Goal: Information Seeking & Learning: Learn about a topic

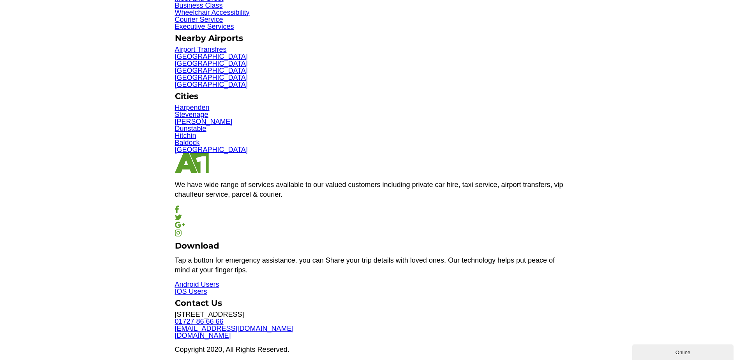
scroll to position [952, 0]
drag, startPoint x: 430, startPoint y: 182, endPoint x: 427, endPoint y: 190, distance: 8.4
click at [430, 182] on p "We have wide range of services available to our valued customers including priv…" at bounding box center [370, 189] width 390 height 19
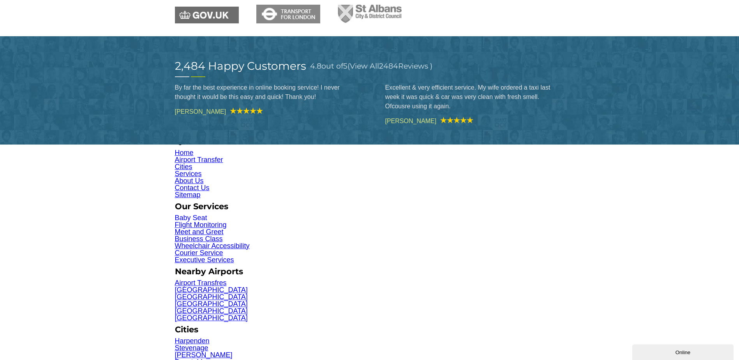
click at [193, 215] on link "Baby Seat" at bounding box center [191, 218] width 32 height 8
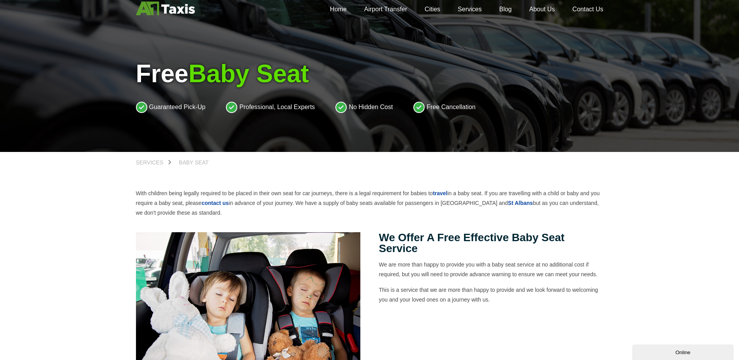
scroll to position [39, 0]
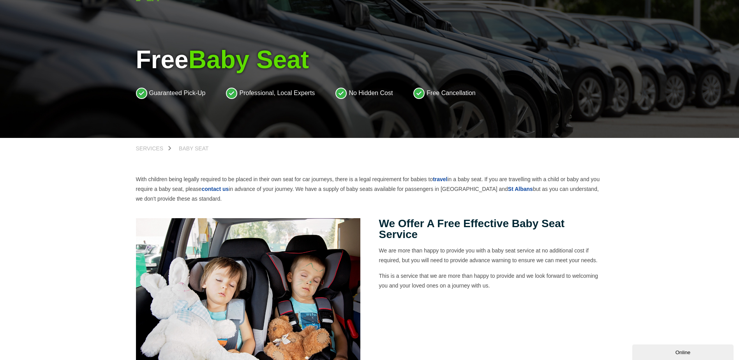
click at [376, 190] on p "With children being legally required to be placed in their own seat for car jou…" at bounding box center [370, 189] width 468 height 29
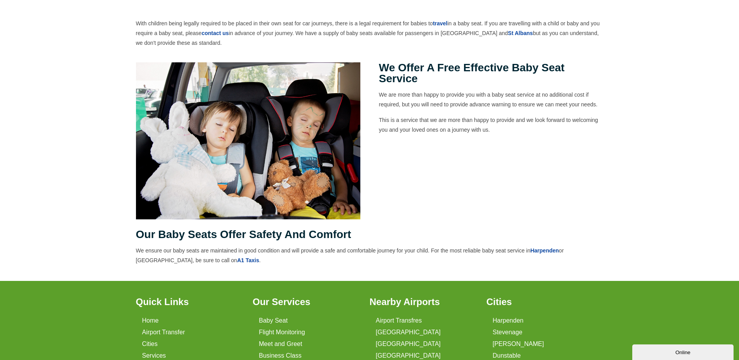
scroll to position [0, 0]
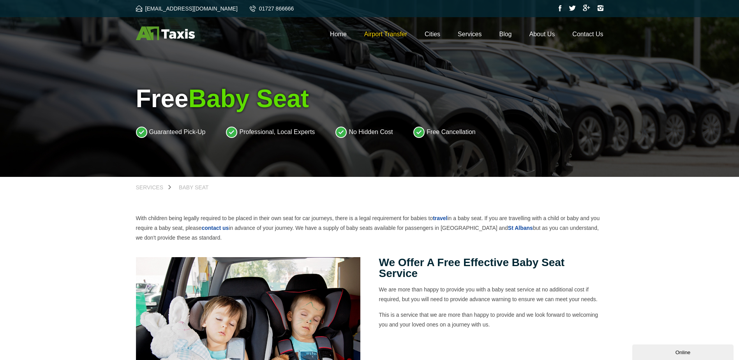
click at [384, 32] on link "Airport Transfer" at bounding box center [385, 34] width 43 height 7
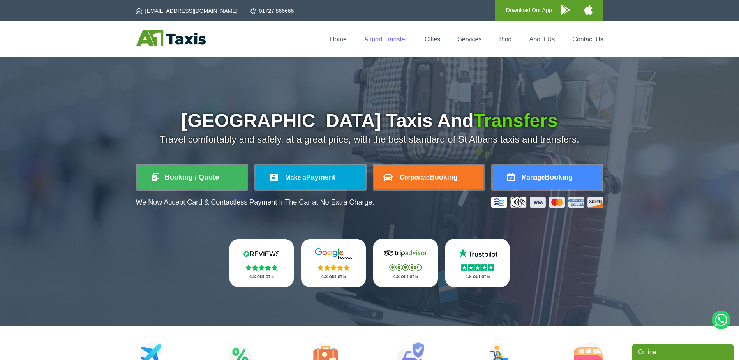
click at [381, 36] on link "Airport Transfer" at bounding box center [385, 39] width 43 height 7
